Goal: Transaction & Acquisition: Book appointment/travel/reservation

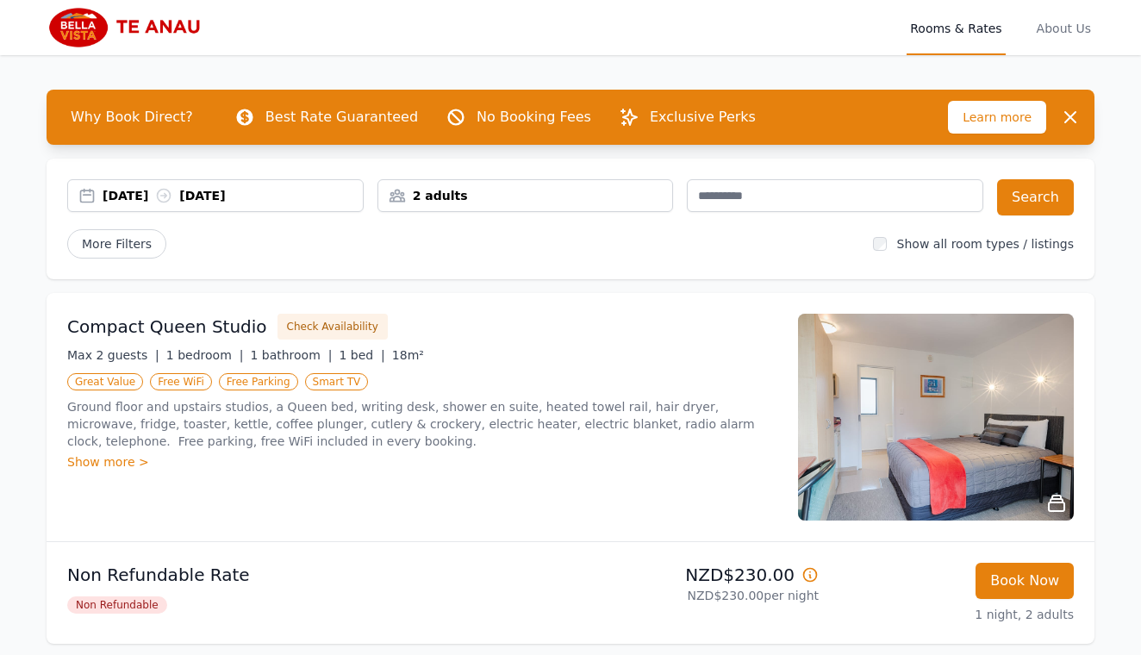
click at [214, 195] on div "[DATE] [DATE]" at bounding box center [233, 195] width 260 height 17
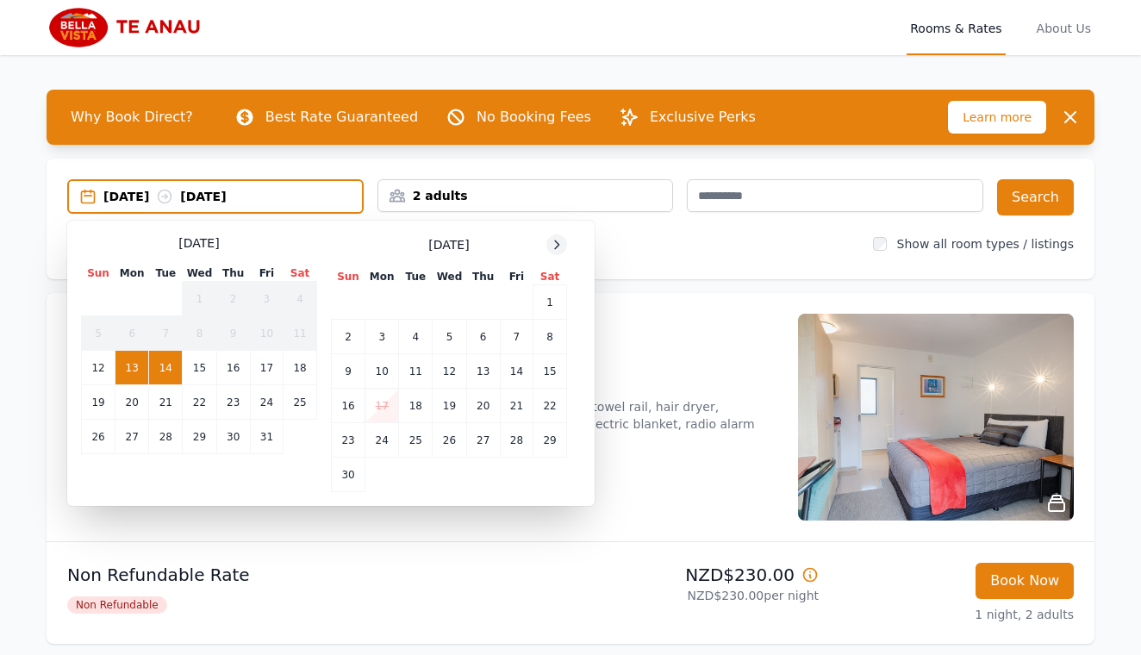
click at [546, 246] on div at bounding box center [556, 244] width 21 height 21
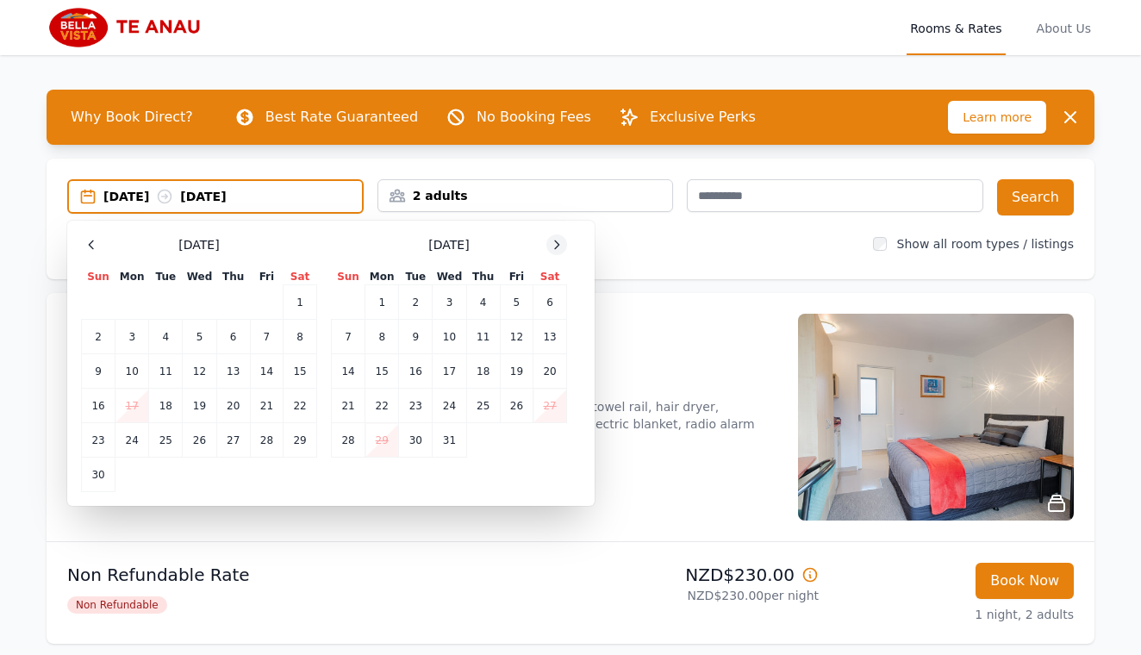
click at [546, 246] on div at bounding box center [556, 244] width 21 height 21
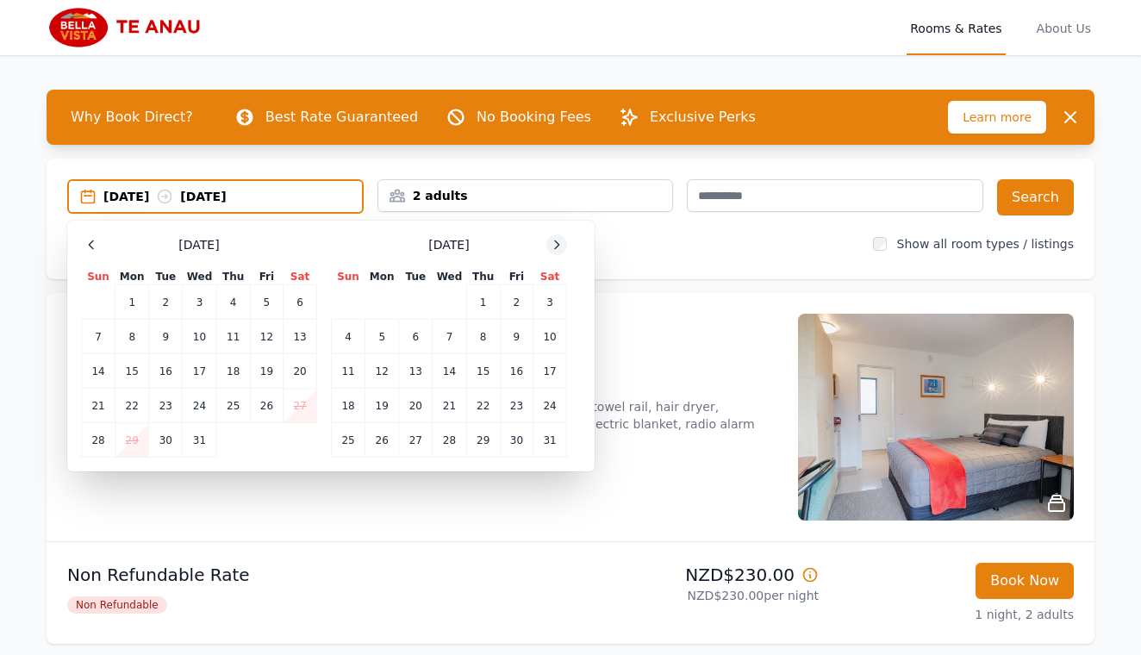
click at [546, 246] on div at bounding box center [556, 244] width 21 height 21
click at [384, 366] on td "16" at bounding box center [382, 371] width 34 height 34
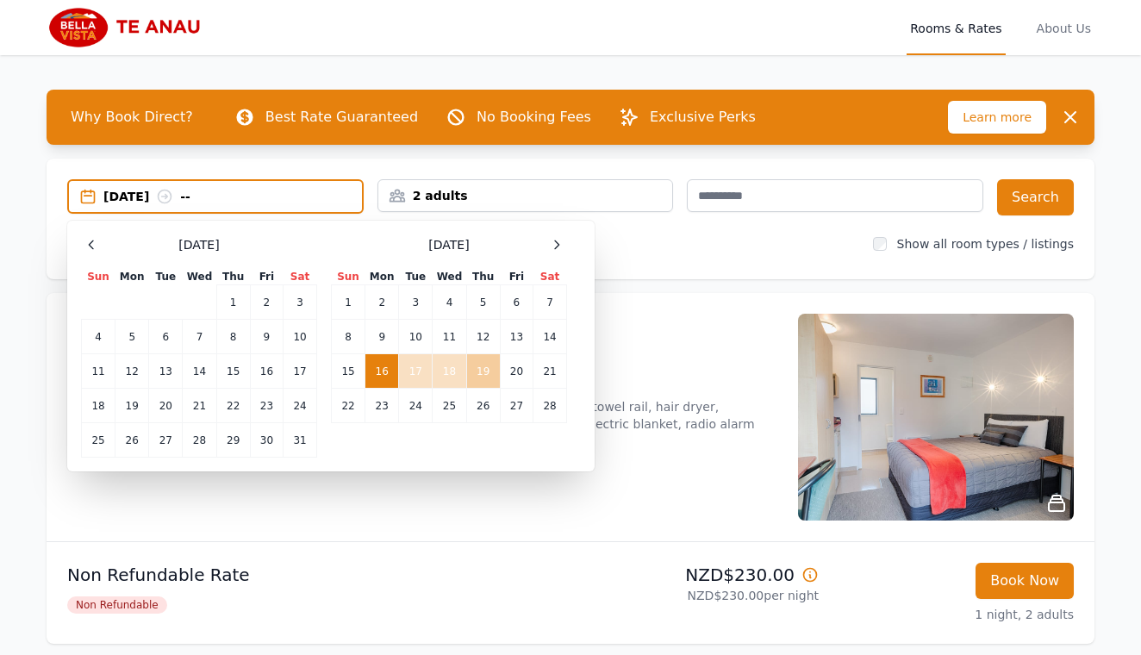
click at [481, 370] on td "19" at bounding box center [483, 371] width 34 height 34
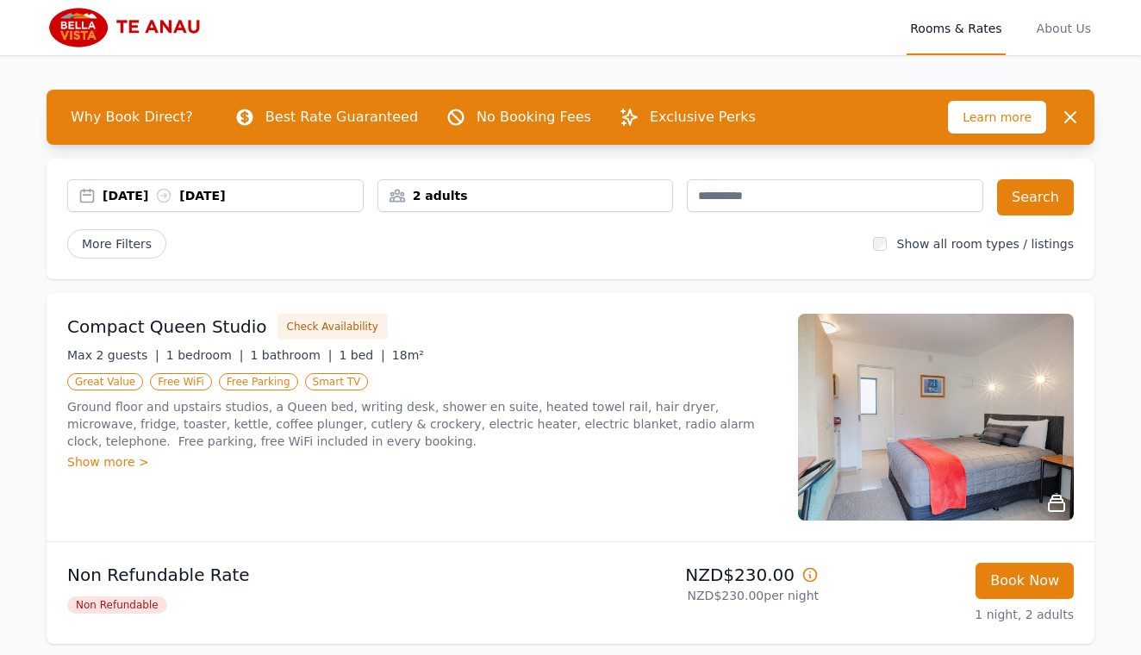
click at [457, 201] on div "2 adults" at bounding box center [525, 195] width 295 height 17
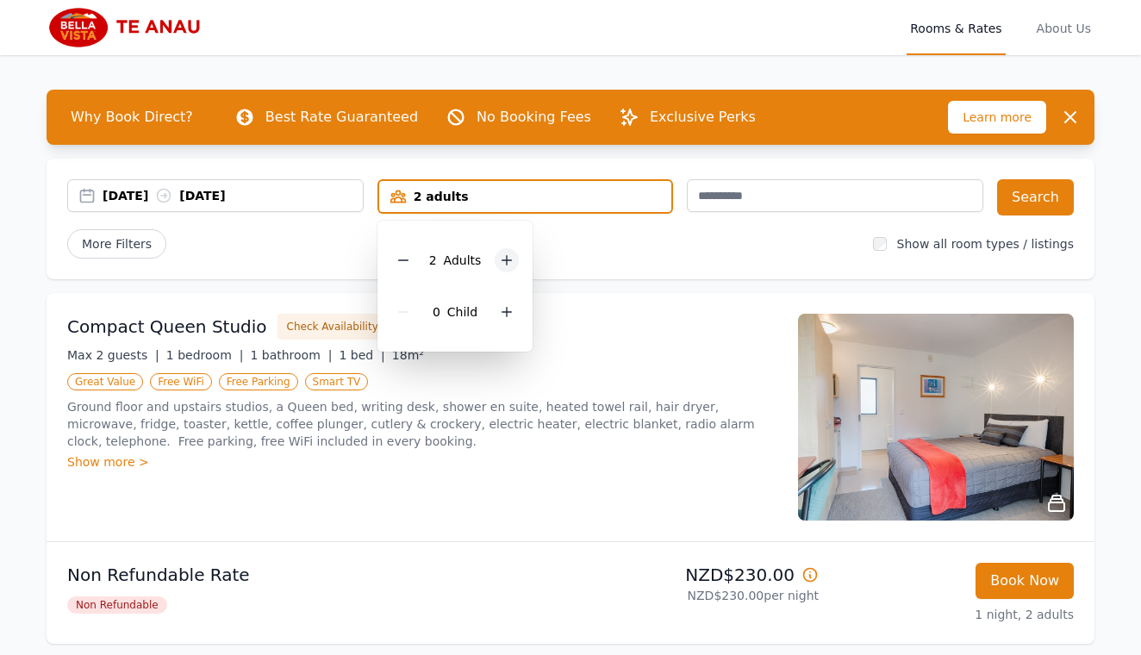
click at [498, 259] on div at bounding box center [506, 260] width 24 height 24
click at [663, 264] on div "[DATE] [DATE] 4 adults 4 Adult s 0 Child Search More Filters Show all room type…" at bounding box center [571, 219] width 1048 height 121
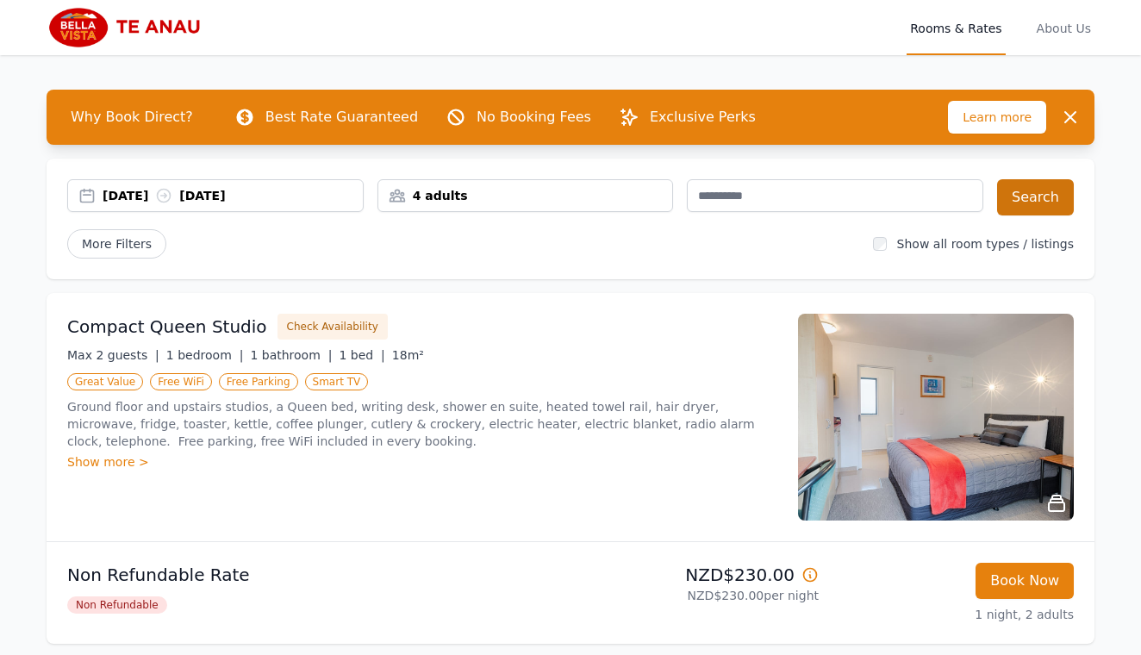
click at [1027, 199] on button "Search" at bounding box center [1035, 197] width 77 height 36
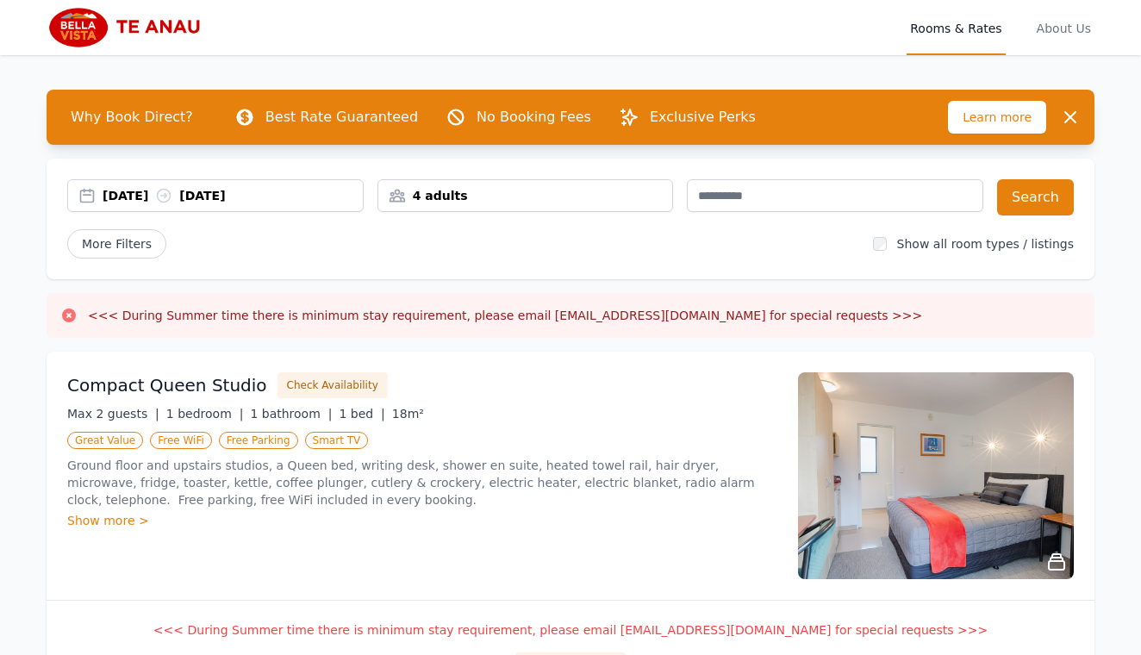
click at [236, 192] on div "[DATE] [DATE]" at bounding box center [233, 195] width 260 height 17
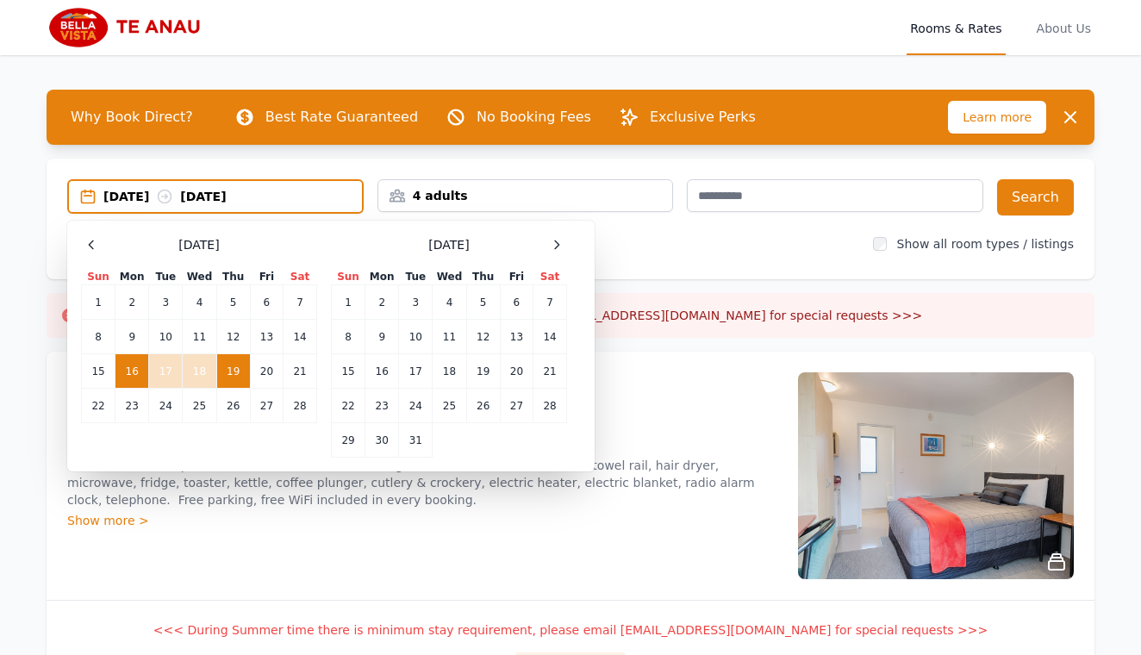
click at [131, 378] on td "16" at bounding box center [132, 371] width 34 height 34
click at [270, 360] on td "20" at bounding box center [266, 371] width 33 height 34
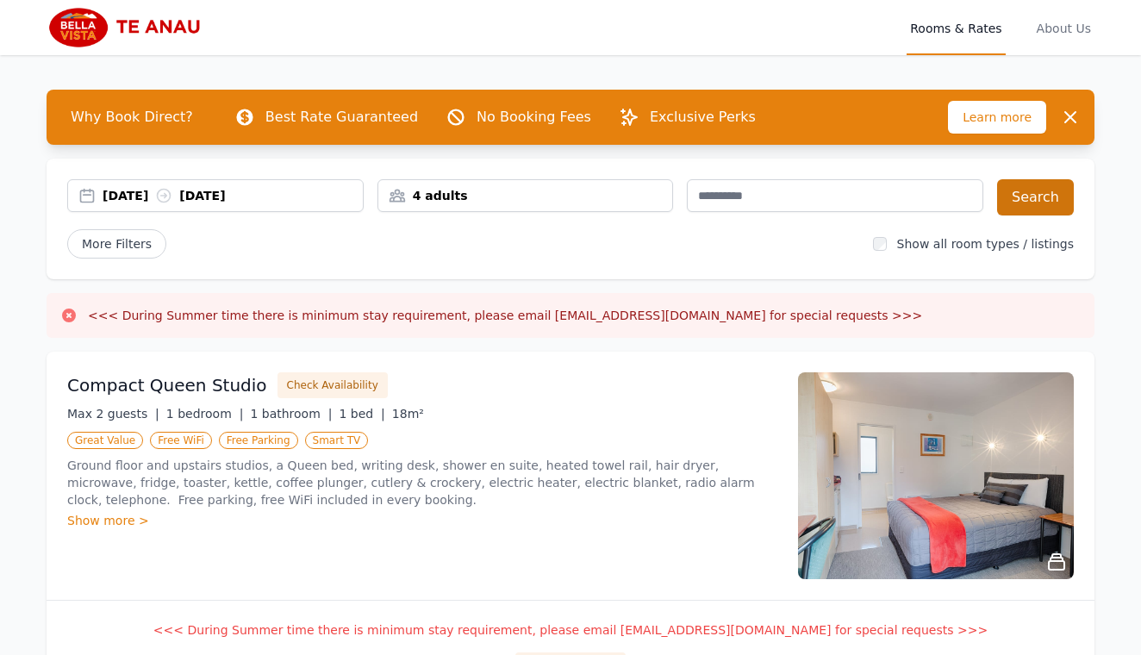
click at [1027, 210] on button "Search" at bounding box center [1035, 197] width 77 height 36
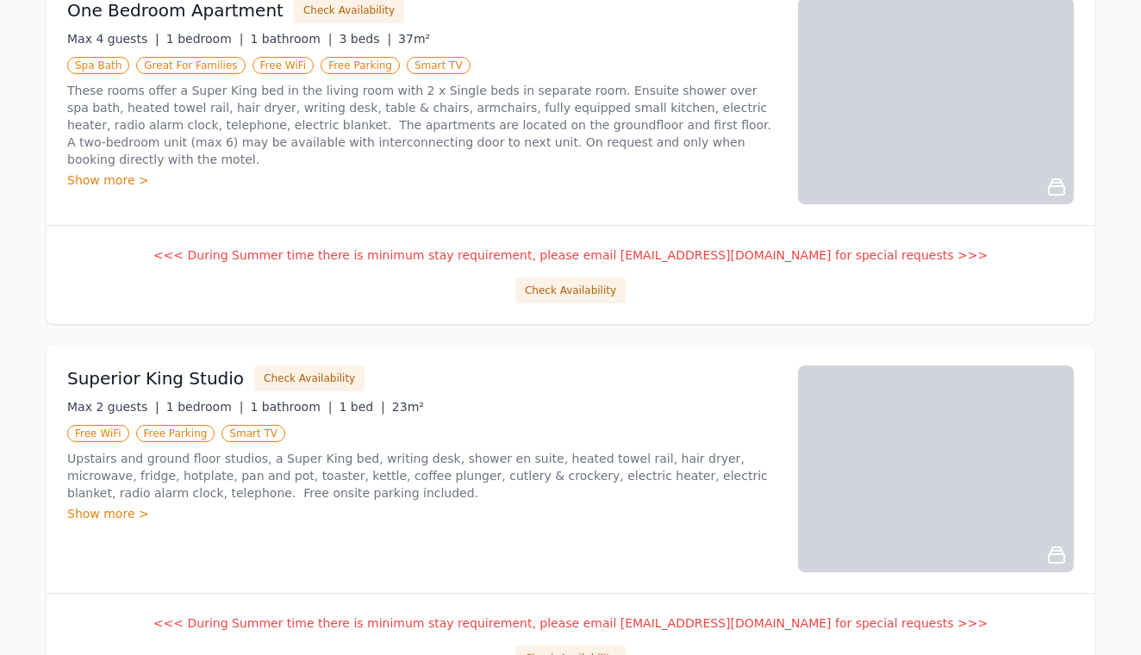
scroll to position [431, 0]
